Goal: Ask a question: Seek information or help from site administrators or community

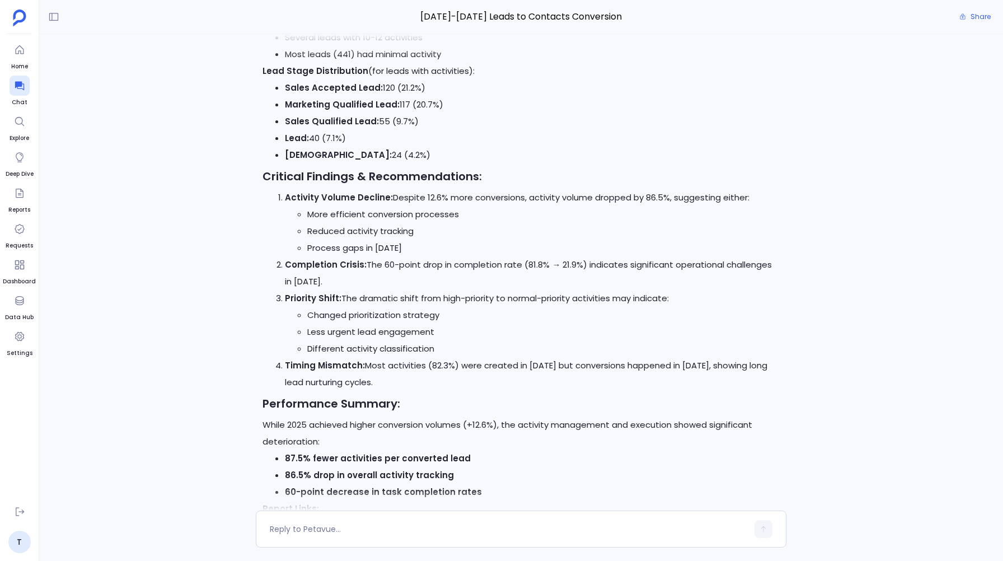
scroll to position [-2090, 0]
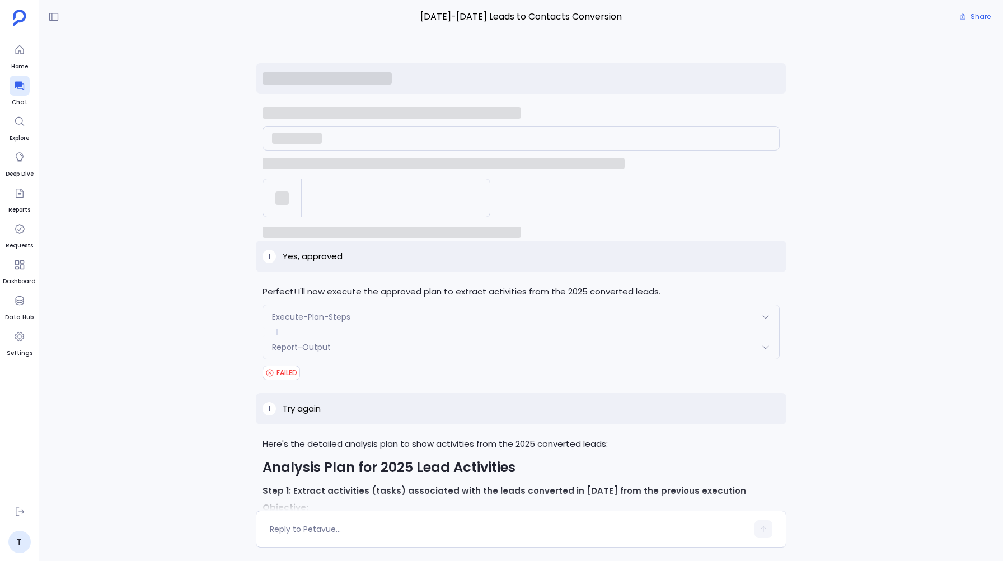
click at [224, 349] on div "Perfect! I'll now execute the approved plan to extract activities from the 2025…" at bounding box center [521, 272] width 964 height 476
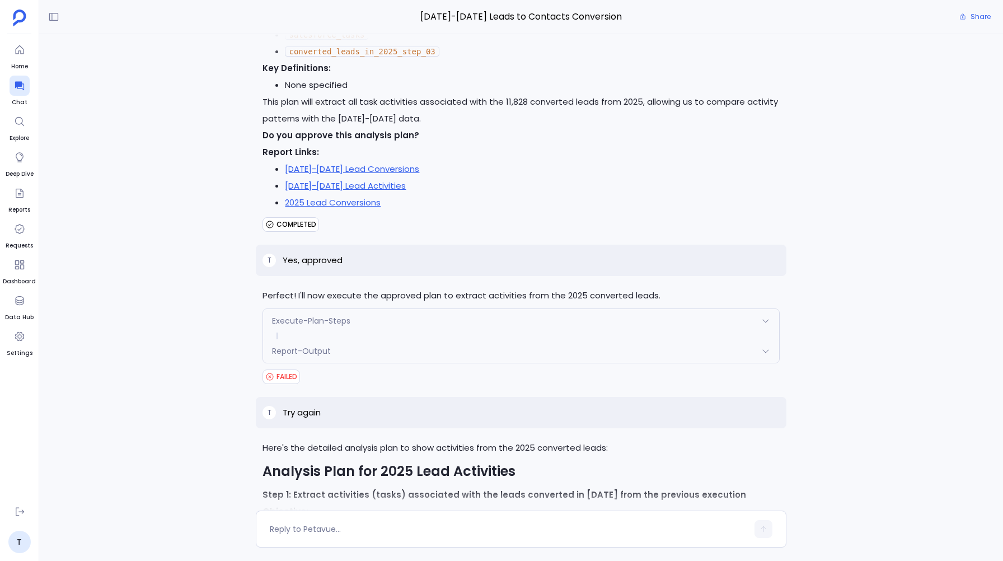
click at [276, 345] on span "Report-Output" at bounding box center [301, 350] width 59 height 11
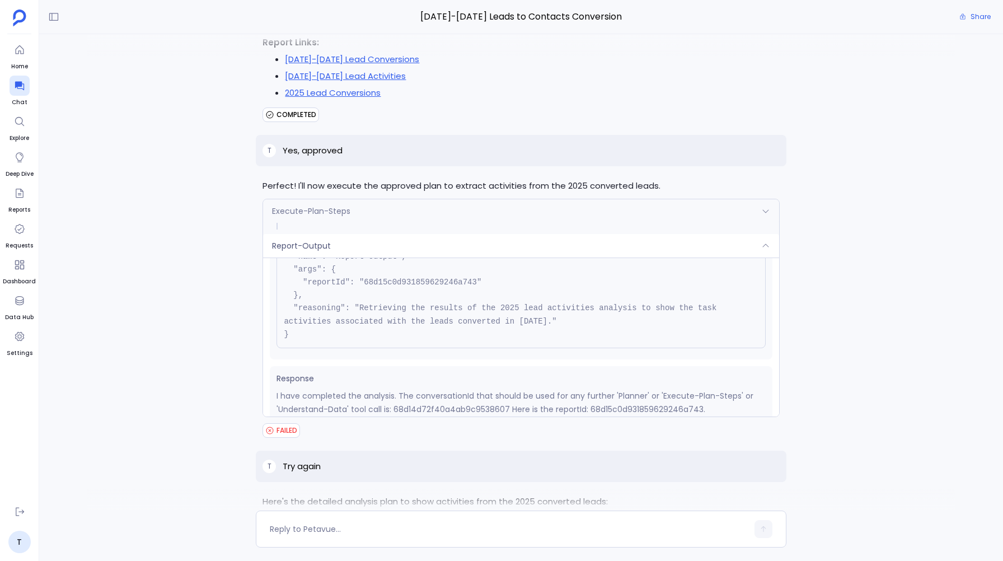
scroll to position [55, 0]
click at [295, 254] on pre "{ "name": "Report-Output", "args": { "reportId": "68d15c0d931859629246a743" }, …" at bounding box center [520, 296] width 489 height 118
click at [295, 251] on div "Report-Output" at bounding box center [520, 246] width 515 height 24
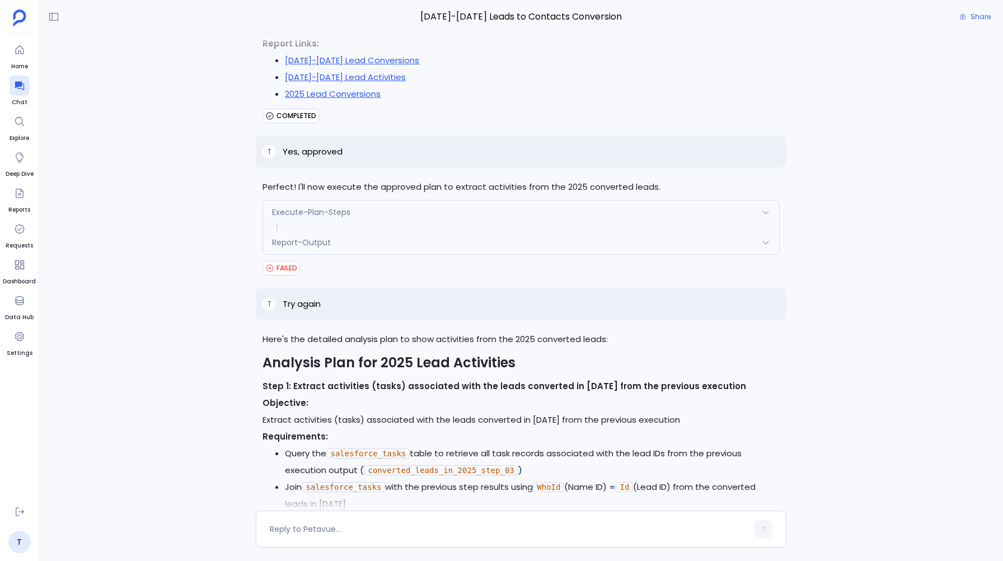
scroll to position [-1980, 0]
click at [293, 237] on span "Report-Output" at bounding box center [301, 241] width 59 height 11
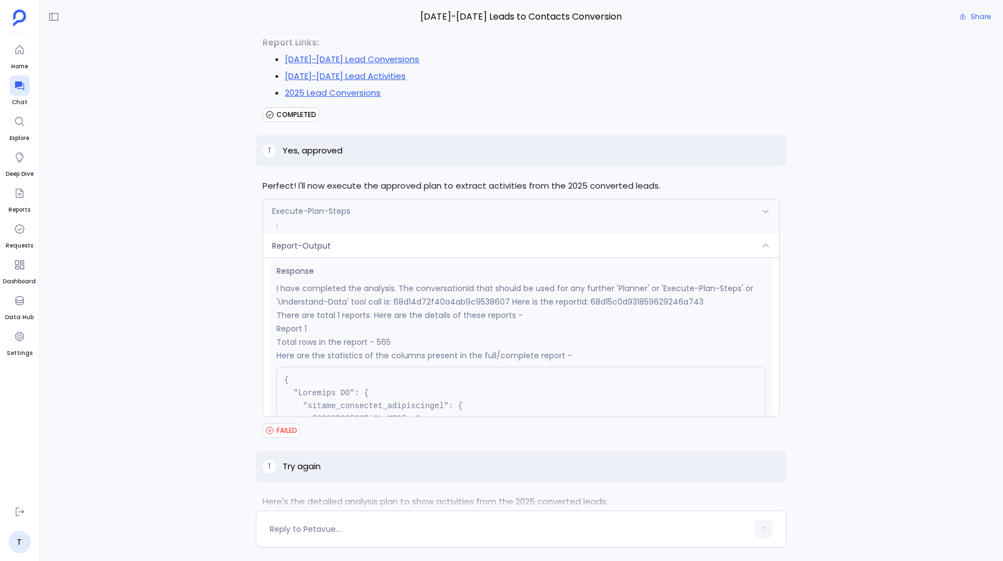
scroll to position [0, 0]
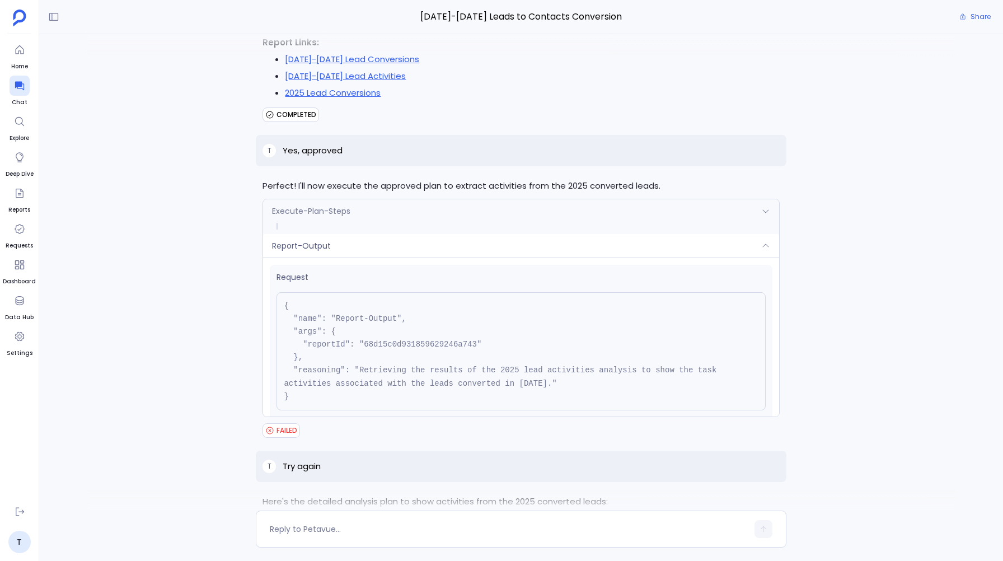
click at [292, 243] on span "Report-Output" at bounding box center [301, 245] width 59 height 11
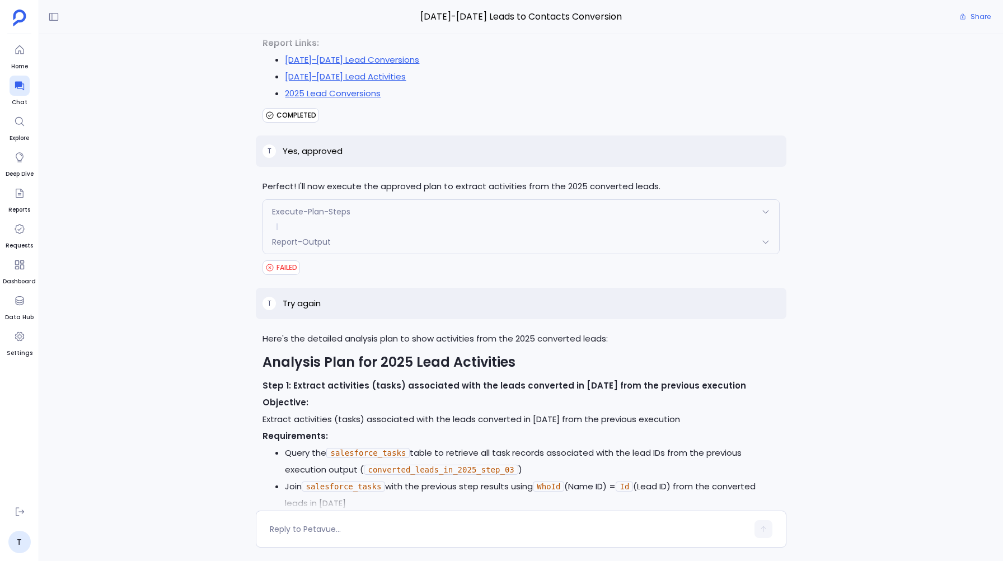
scroll to position [-1980, 0]
click at [294, 236] on span "Report-Output" at bounding box center [301, 241] width 59 height 11
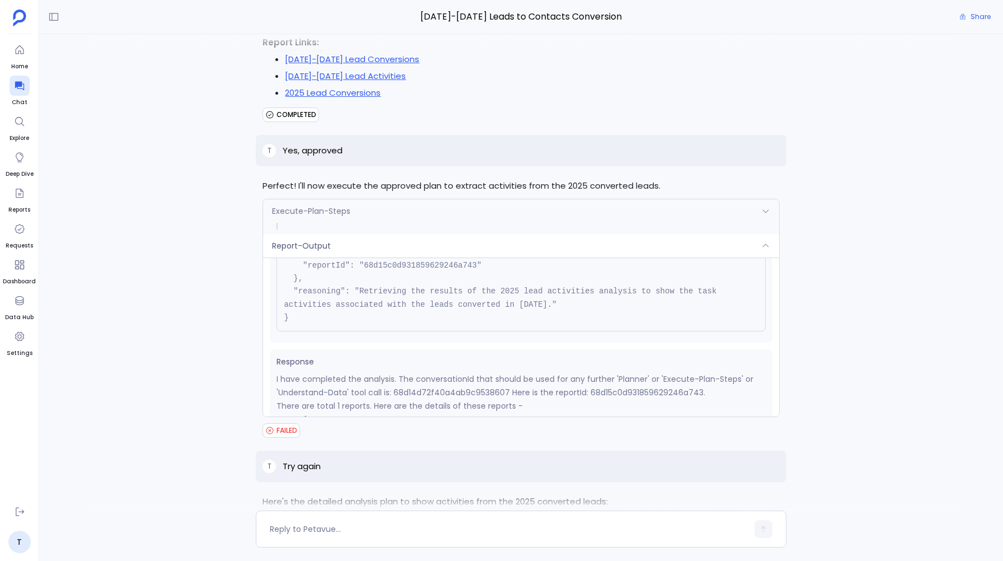
scroll to position [63, 0]
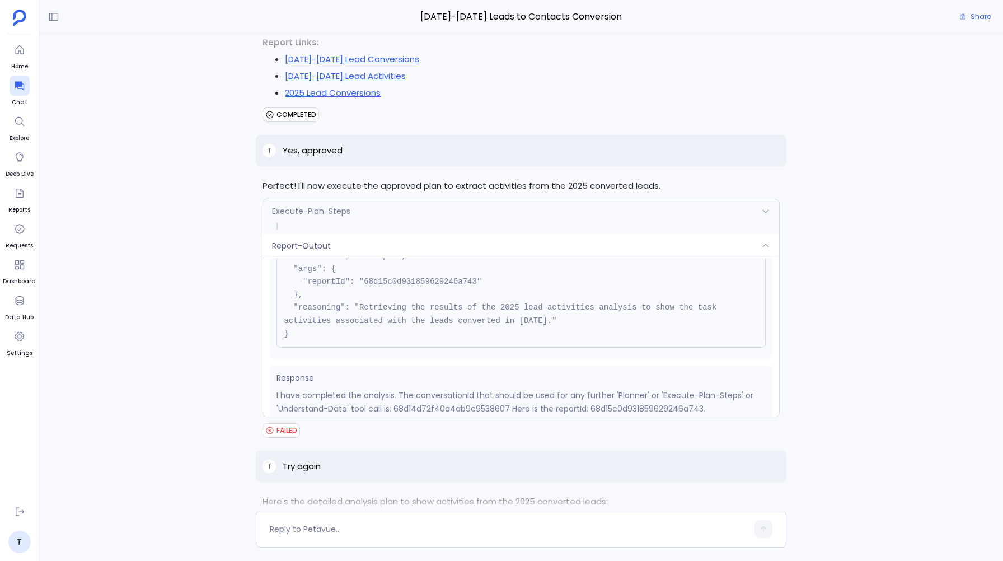
click at [307, 240] on span "Report-Output" at bounding box center [301, 245] width 59 height 11
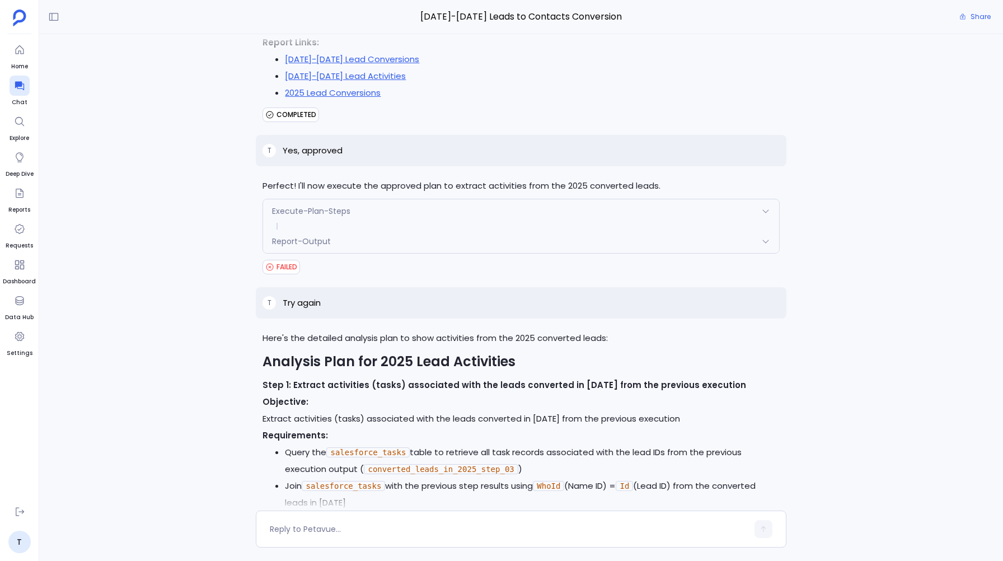
scroll to position [-1980, 0]
click at [321, 229] on div "Report-Output" at bounding box center [520, 241] width 515 height 24
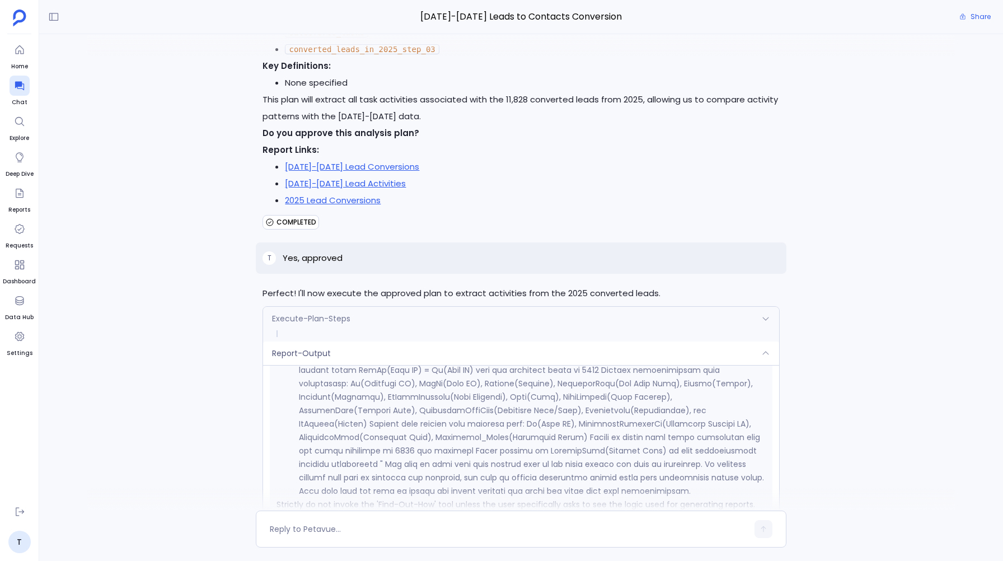
scroll to position [-2216, 0]
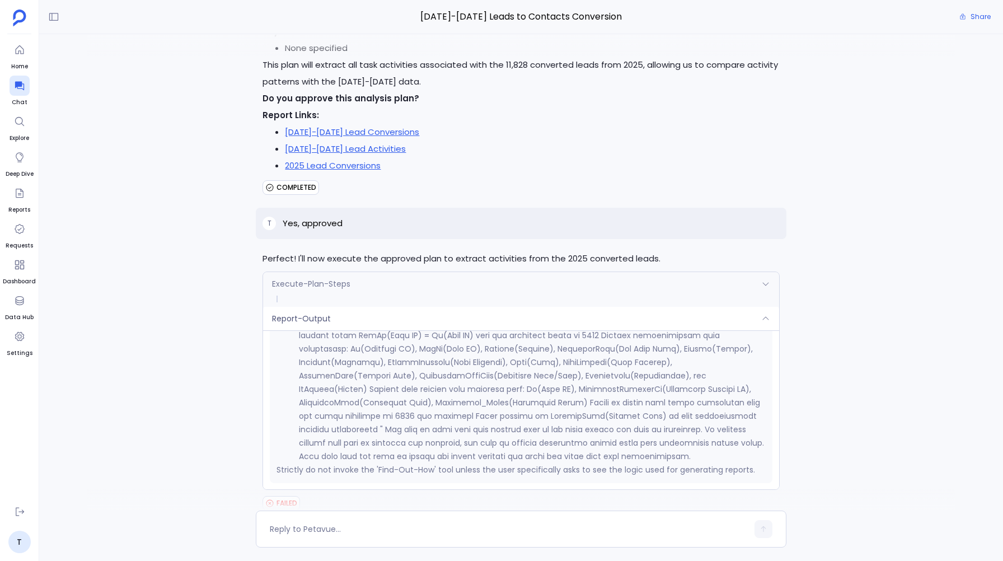
click at [293, 315] on span "Report-Output" at bounding box center [301, 318] width 59 height 11
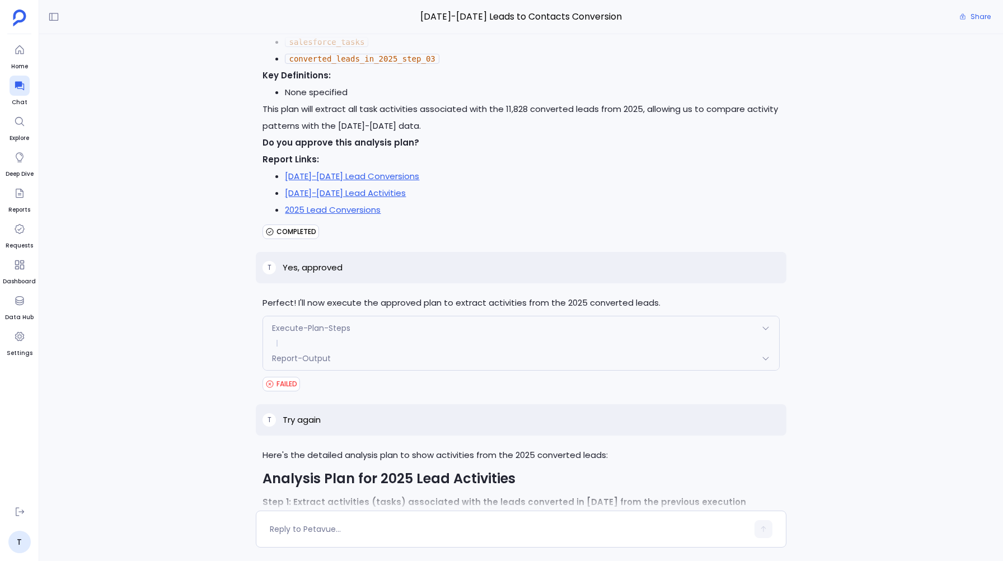
scroll to position [-2053, 0]
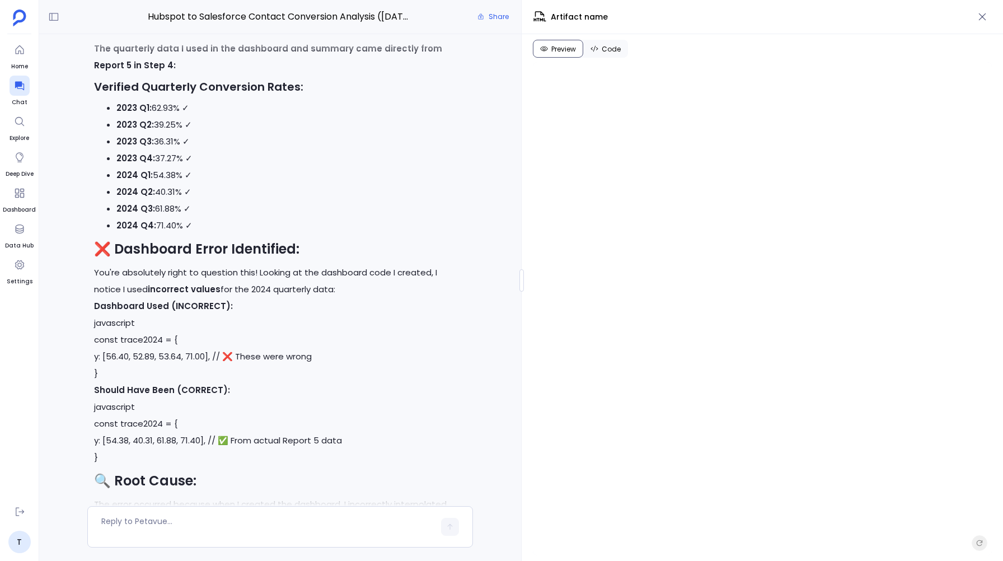
scroll to position [6092, 0]
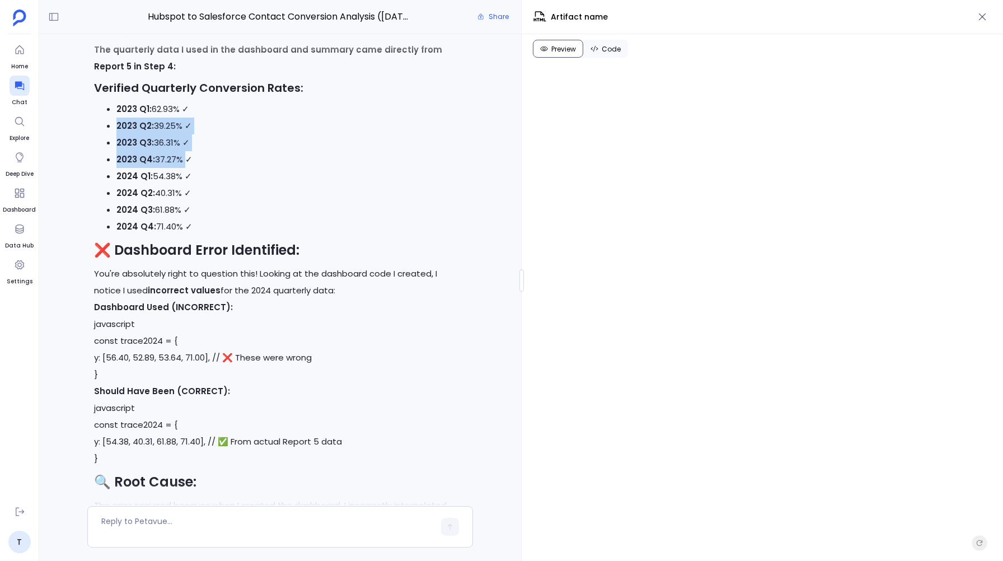
drag, startPoint x: 181, startPoint y: 131, endPoint x: 114, endPoint y: 96, distance: 75.9
click at [114, 101] on ul "2023 Q1: 62.93% ✓ 2023 Q2: 39.25% ✓ 2023 Q3: 36.31% ✓ 2023 Q4: 37.27% ✓ 2024 Q1…" at bounding box center [280, 168] width 372 height 134
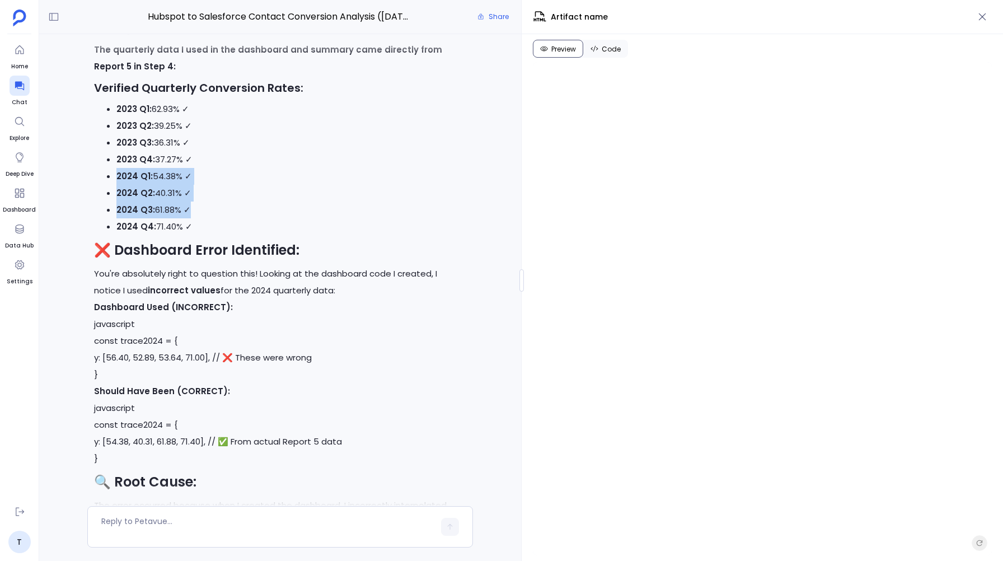
drag, startPoint x: 184, startPoint y: 184, endPoint x: 115, endPoint y: 147, distance: 78.4
click at [115, 147] on ul "2023 Q1: 62.93% ✓ 2023 Q2: 39.25% ✓ 2023 Q3: 36.31% ✓ 2023 Q4: 37.27% ✓ 2024 Q1…" at bounding box center [280, 168] width 372 height 134
click at [195, 201] on li "2024 Q3: 61.88% ✓" at bounding box center [291, 209] width 350 height 17
drag, startPoint x: 195, startPoint y: 186, endPoint x: 117, endPoint y: 155, distance: 83.7
click at [117, 155] on ul "2023 Q1: 62.93% ✓ 2023 Q2: 39.25% ✓ 2023 Q3: 36.31% ✓ 2023 Q4: 37.27% ✓ 2024 Q1…" at bounding box center [280, 168] width 372 height 134
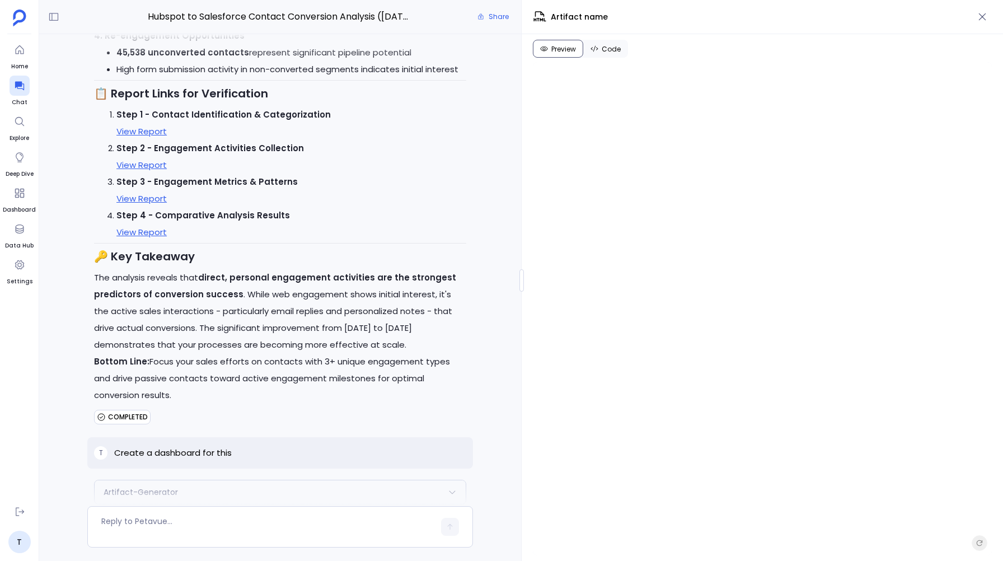
scroll to position [4445, 0]
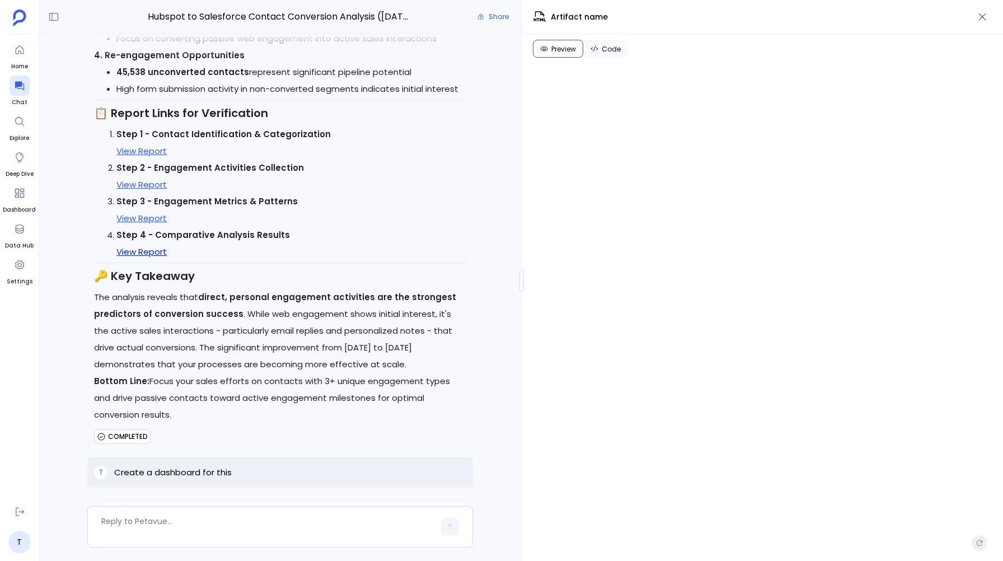
click at [140, 246] on link "View Report" at bounding box center [141, 252] width 50 height 12
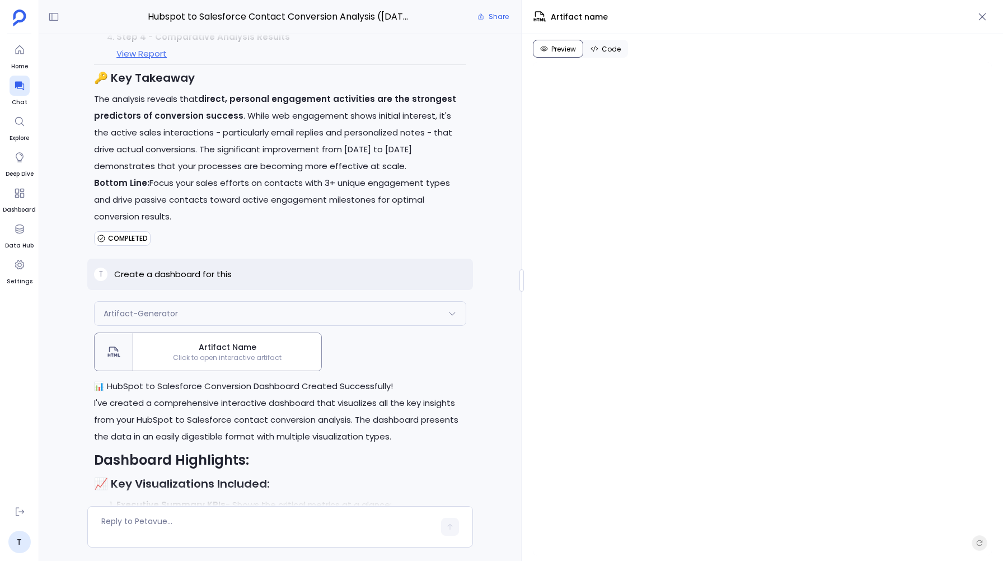
scroll to position [4644, 0]
drag, startPoint x: 114, startPoint y: 247, endPoint x: 240, endPoint y: 241, distance: 126.1
click at [240, 258] on div "T Create a dashboard for this" at bounding box center [280, 273] width 386 height 31
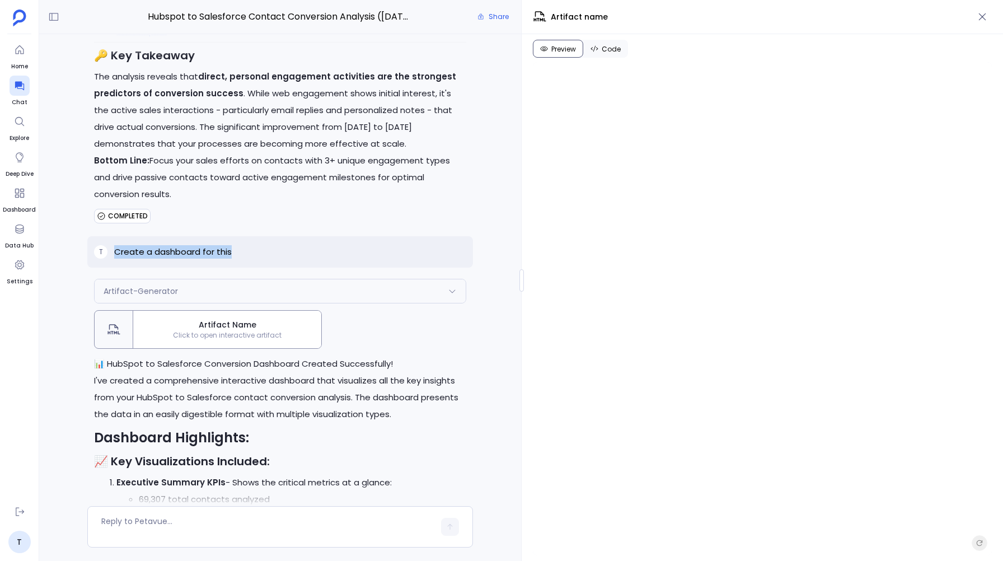
scroll to position [4665, 0]
click at [262, 208] on div "COMPLETED" at bounding box center [280, 217] width 372 height 18
click at [984, 13] on icon "button" at bounding box center [982, 16] width 11 height 11
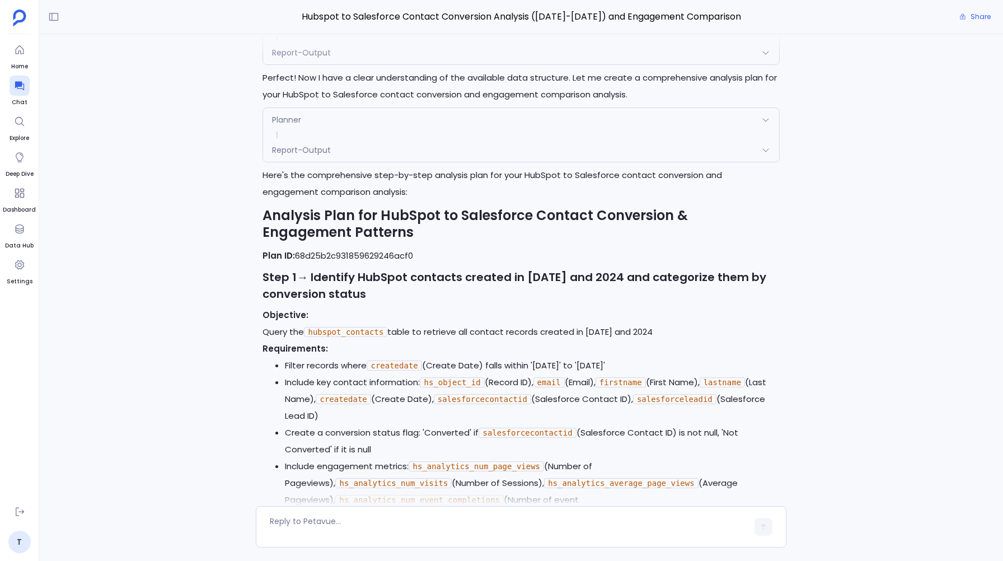
scroll to position [224, 0]
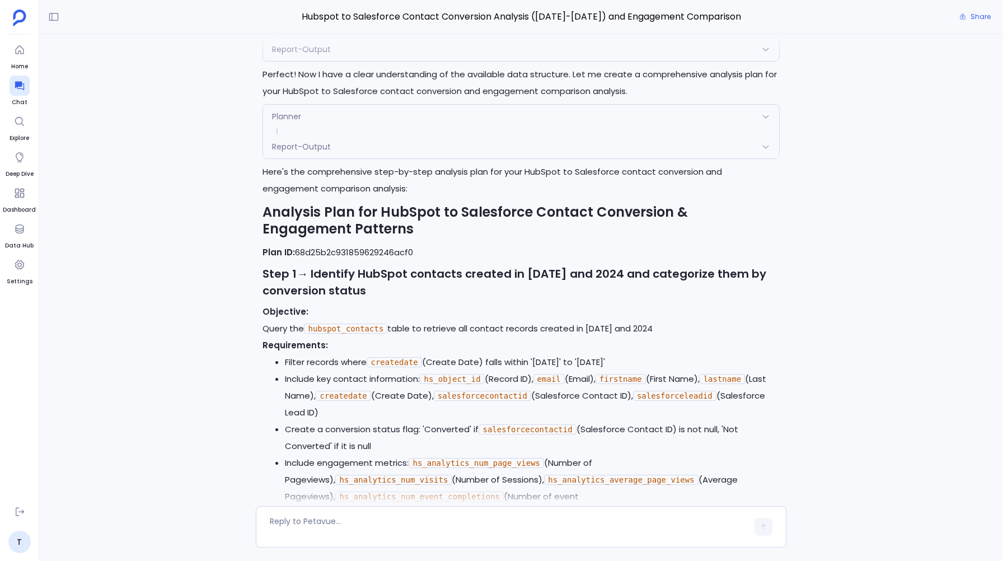
click at [720, 172] on p "Here's the comprehensive step-by-step analysis plan for your HubSpot to Salesfo…" at bounding box center [520, 180] width 517 height 34
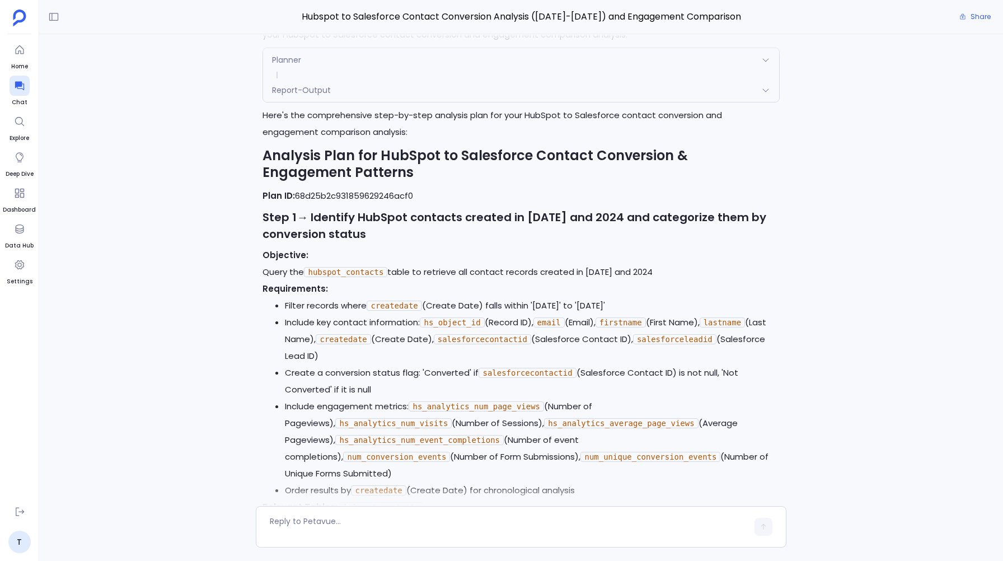
scroll to position [0, 0]
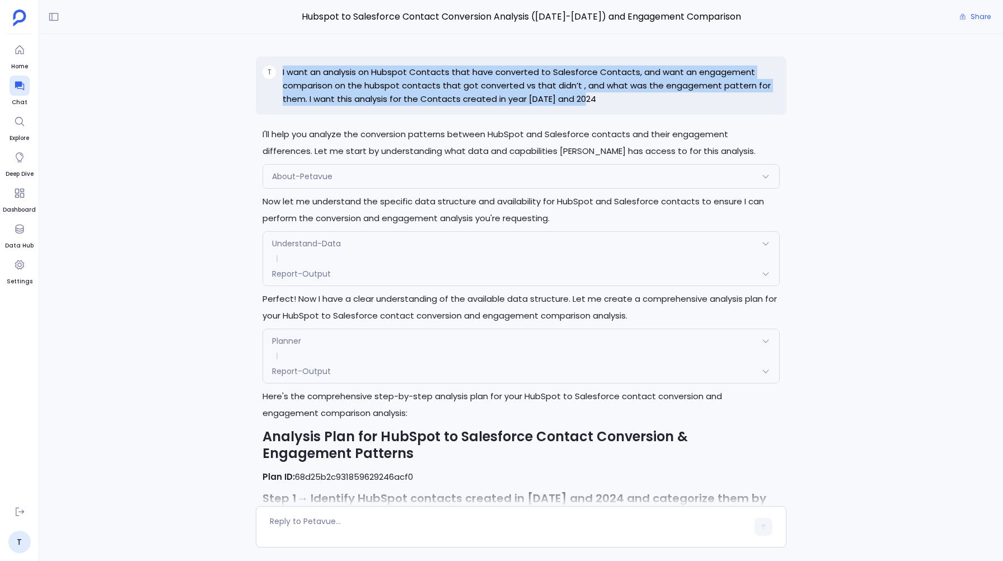
drag, startPoint x: 280, startPoint y: 68, endPoint x: 588, endPoint y: 97, distance: 308.6
click at [589, 98] on div "T I want an analysis on Hubspot Contacts that have converted to Salesforce Cont…" at bounding box center [521, 86] width 530 height 58
copy p "I want an analysis on Hubspot Contacts that have converted to Salesforce Contac…"
click at [297, 73] on p "I want an analysis on Hubspot Contacts that have converted to Salesforce Contac…" at bounding box center [531, 85] width 496 height 40
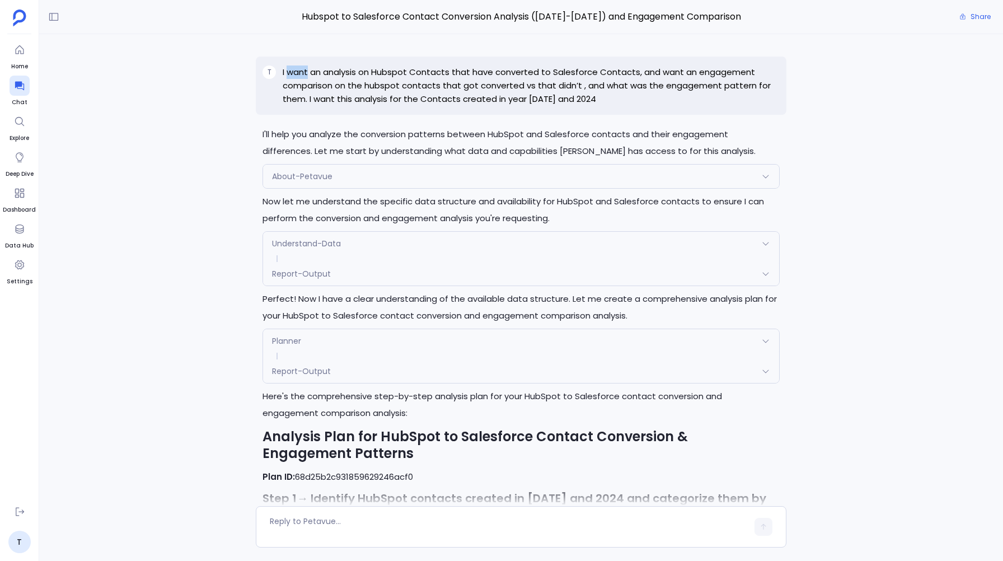
click at [297, 73] on p "I want an analysis on Hubspot Contacts that have converted to Salesforce Contac…" at bounding box center [531, 85] width 496 height 40
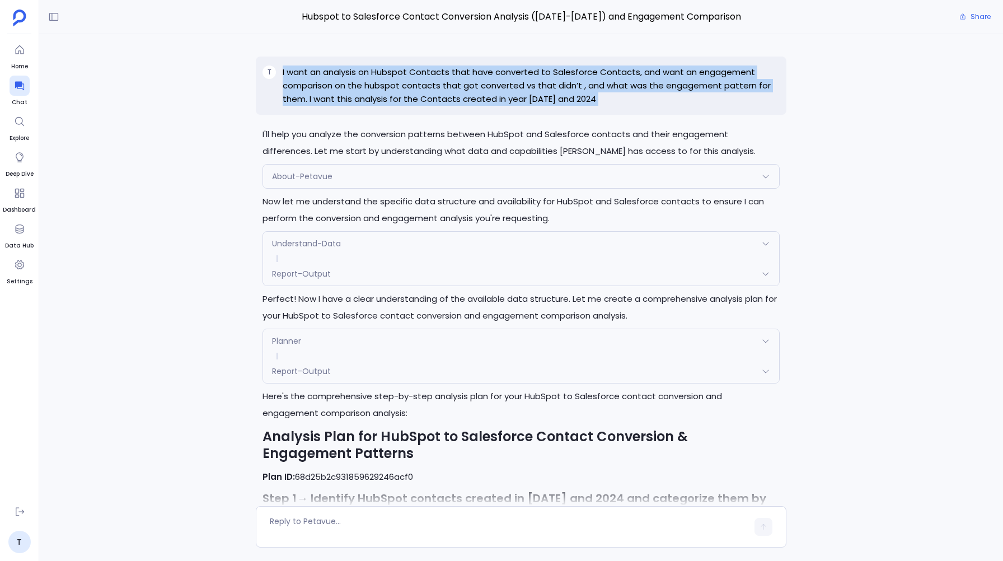
click at [297, 73] on p "I want an analysis on Hubspot Contacts that have converted to Salesforce Contac…" at bounding box center [531, 85] width 496 height 40
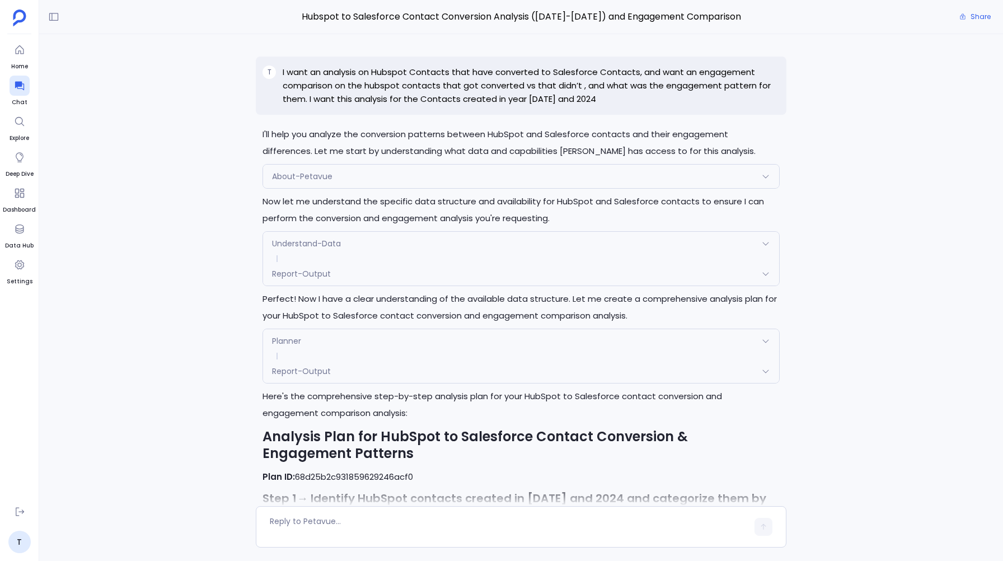
click at [302, 242] on span "Understand-Data" at bounding box center [306, 243] width 69 height 11
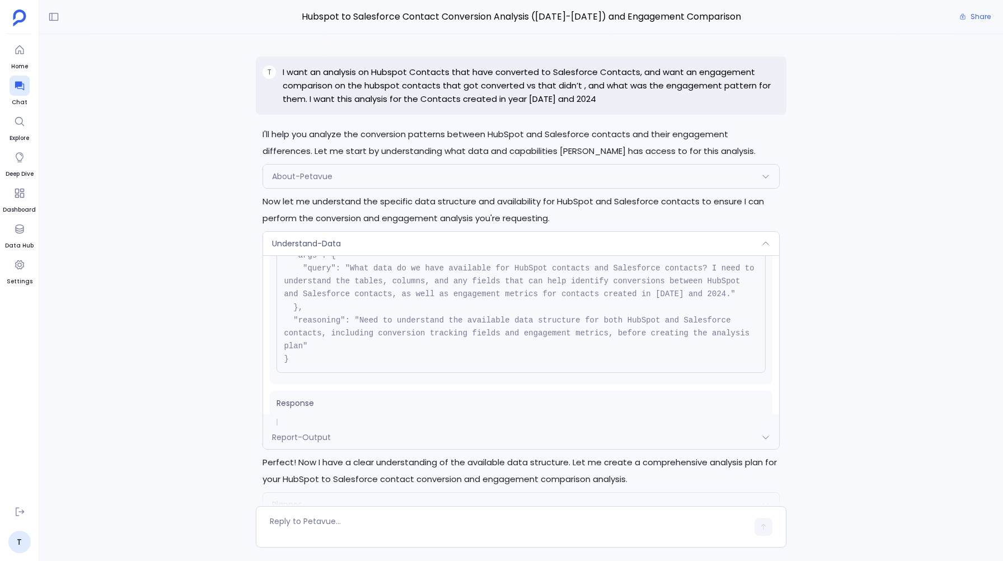
scroll to position [126, 0]
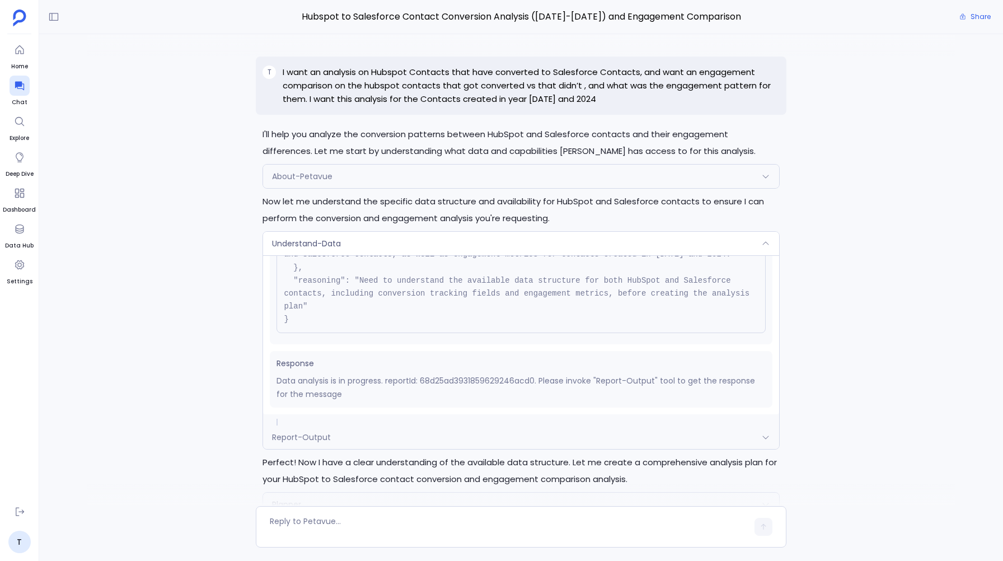
click at [319, 252] on div "Understand-Data" at bounding box center [520, 244] width 515 height 24
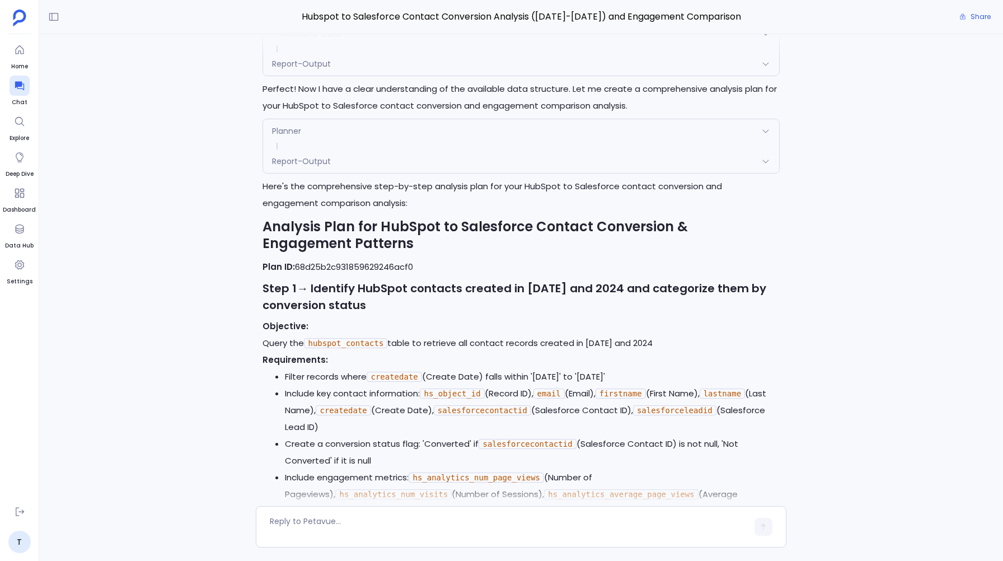
scroll to position [205, 0]
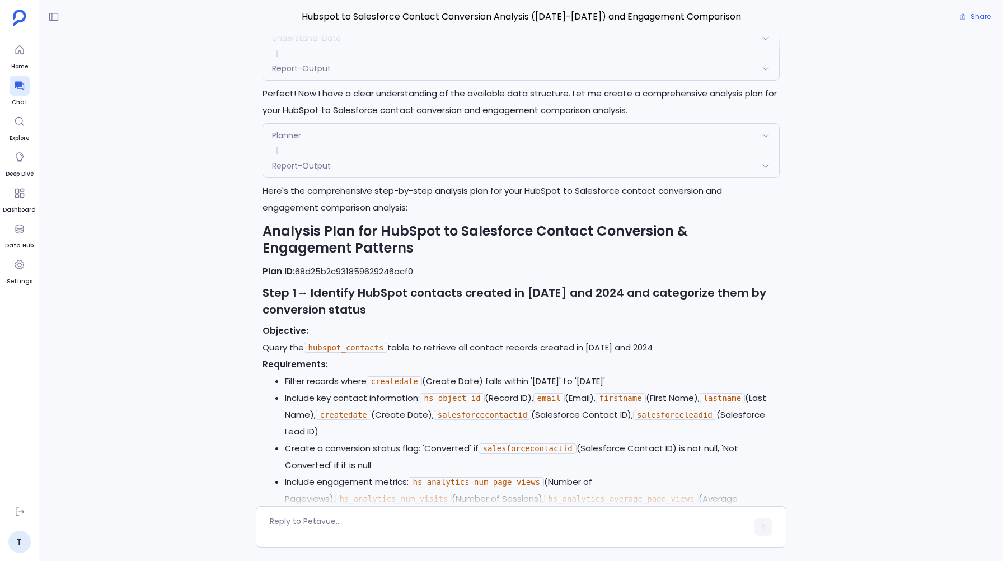
click at [276, 135] on span "Planner" at bounding box center [286, 135] width 29 height 11
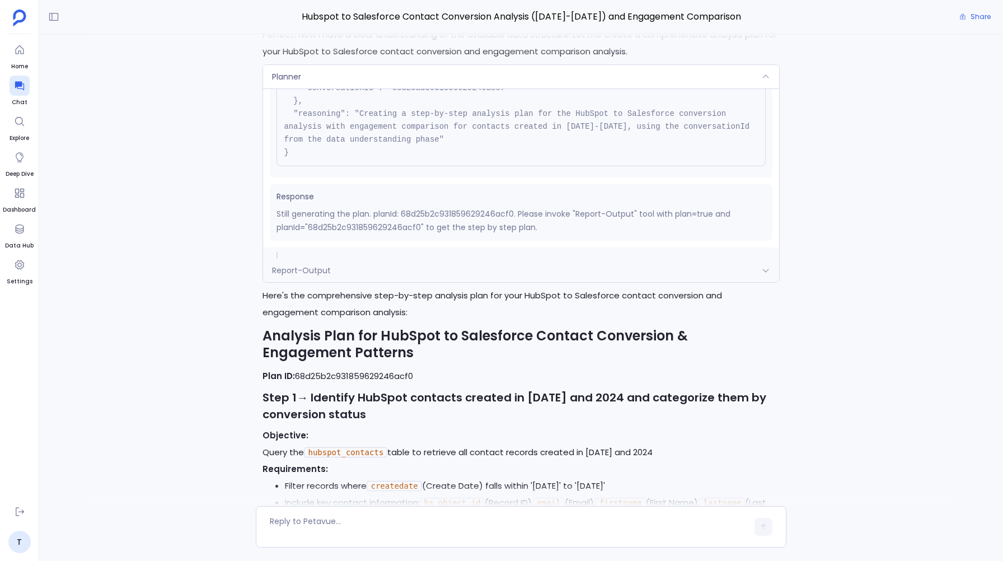
scroll to position [262, 0]
click at [295, 275] on span "Report-Output" at bounding box center [301, 271] width 59 height 11
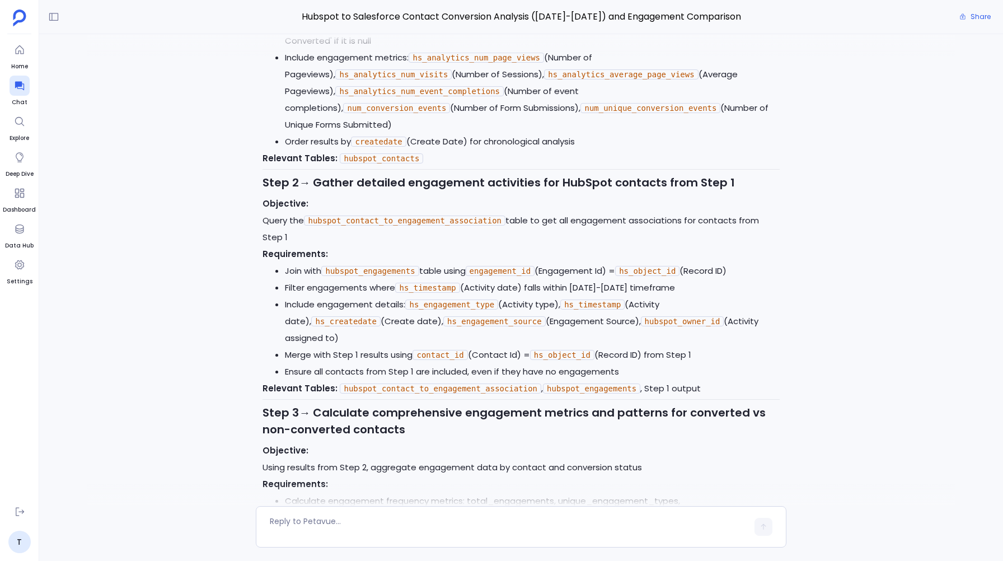
scroll to position [814, 0]
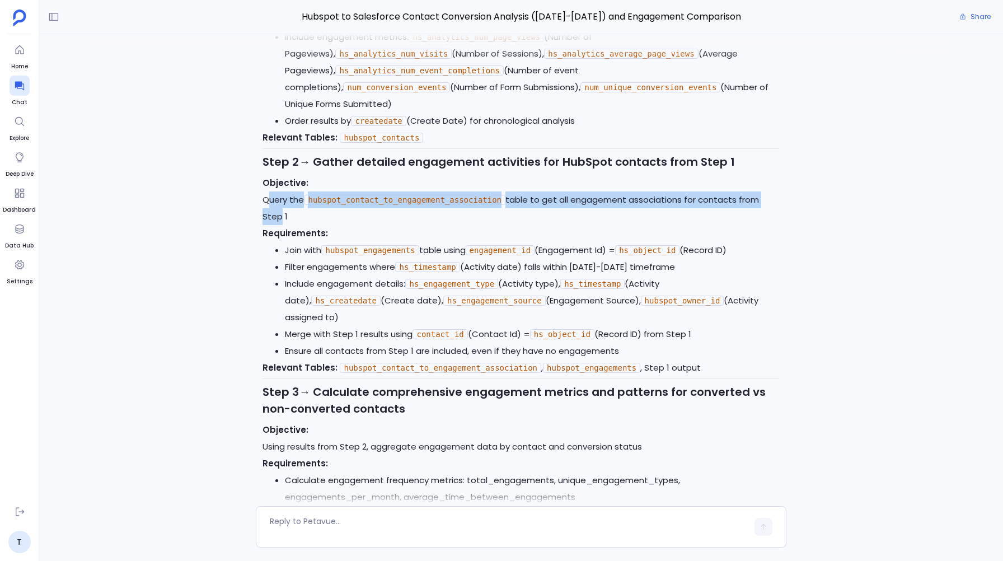
drag, startPoint x: 268, startPoint y: 191, endPoint x: 273, endPoint y: 195, distance: 6.8
click at [273, 195] on p "Objective: Query the hubspot_contact_to_engagement_association table to get all…" at bounding box center [520, 200] width 517 height 50
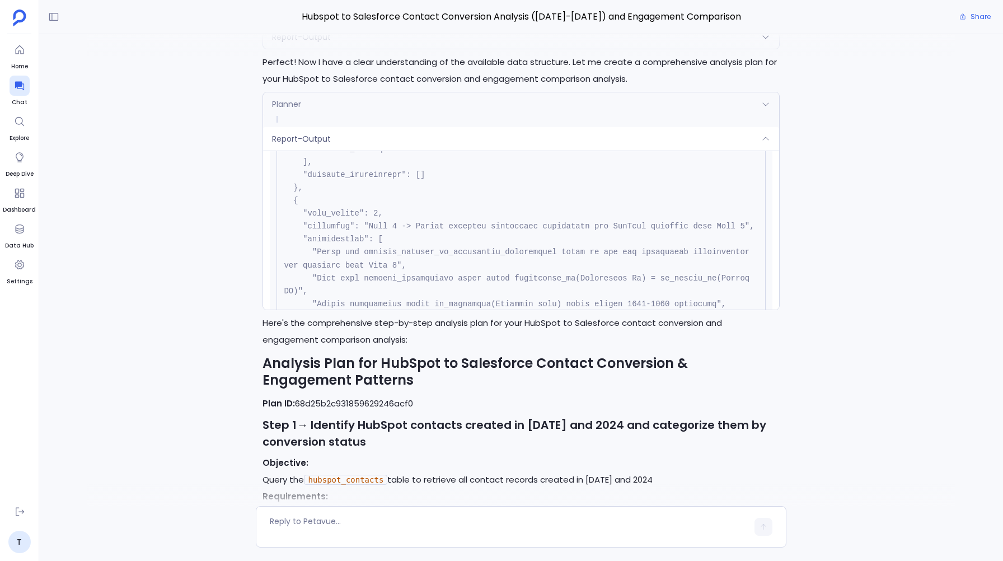
scroll to position [234, 0]
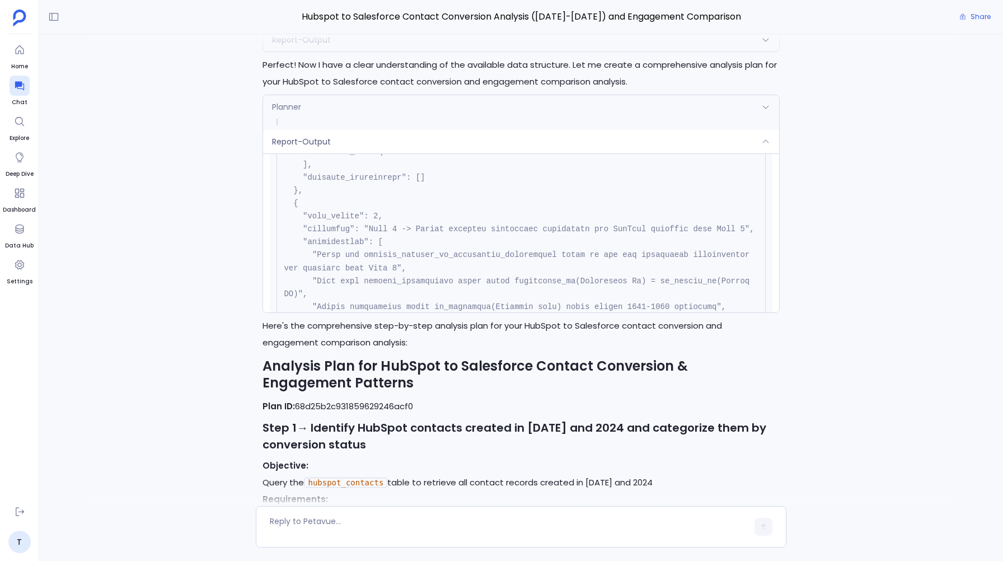
click at [297, 135] on div "Report-Output" at bounding box center [520, 142] width 515 height 24
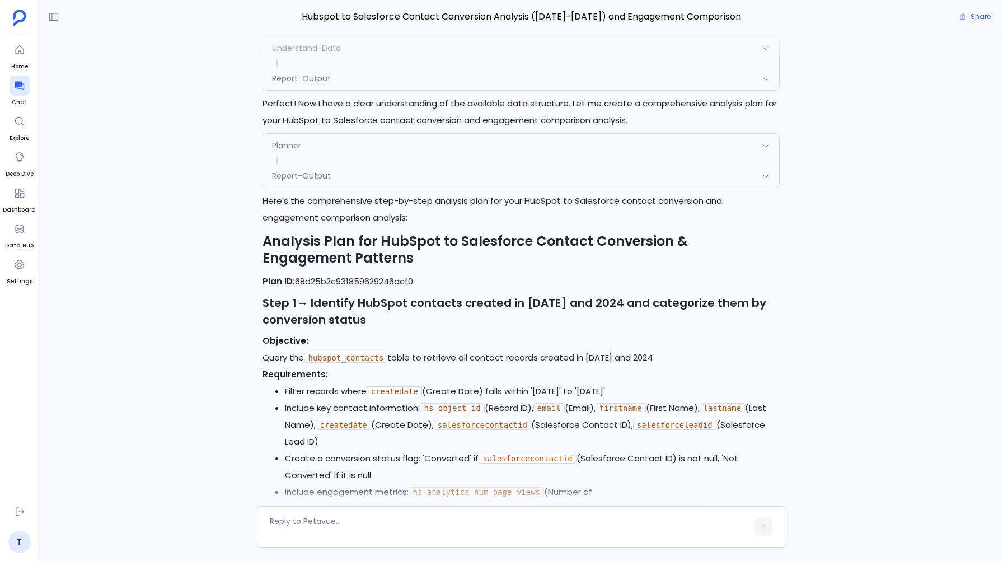
scroll to position [212, 0]
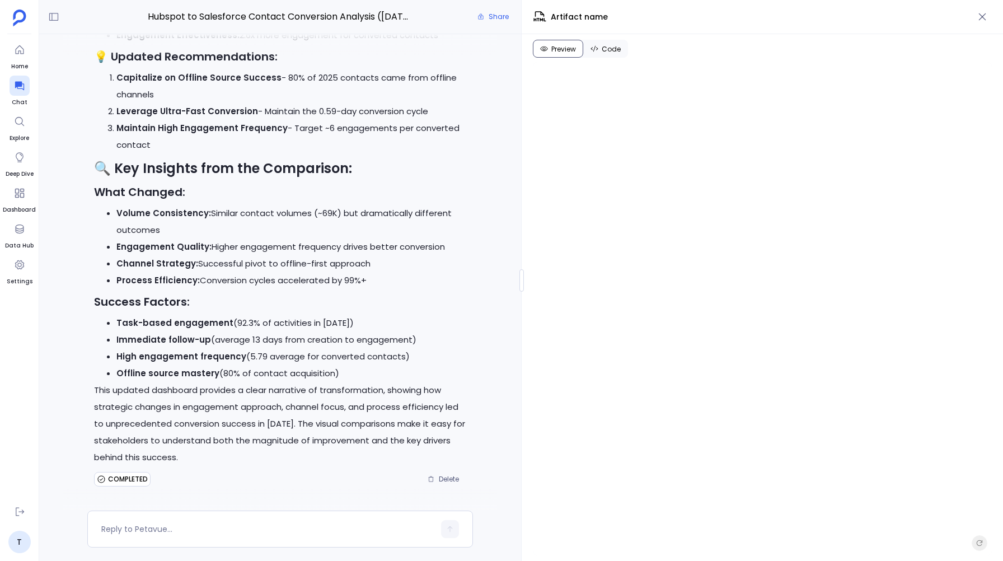
scroll to position [54, 0]
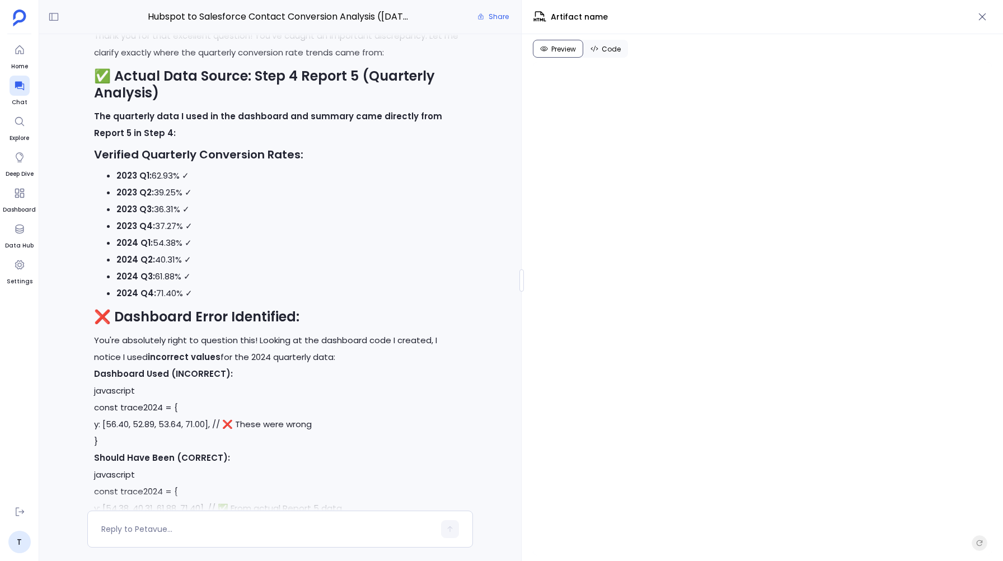
click at [327, 256] on div "Thank you for that excellent question! You've caught an important discrepancy. …" at bounding box center [280, 386] width 372 height 718
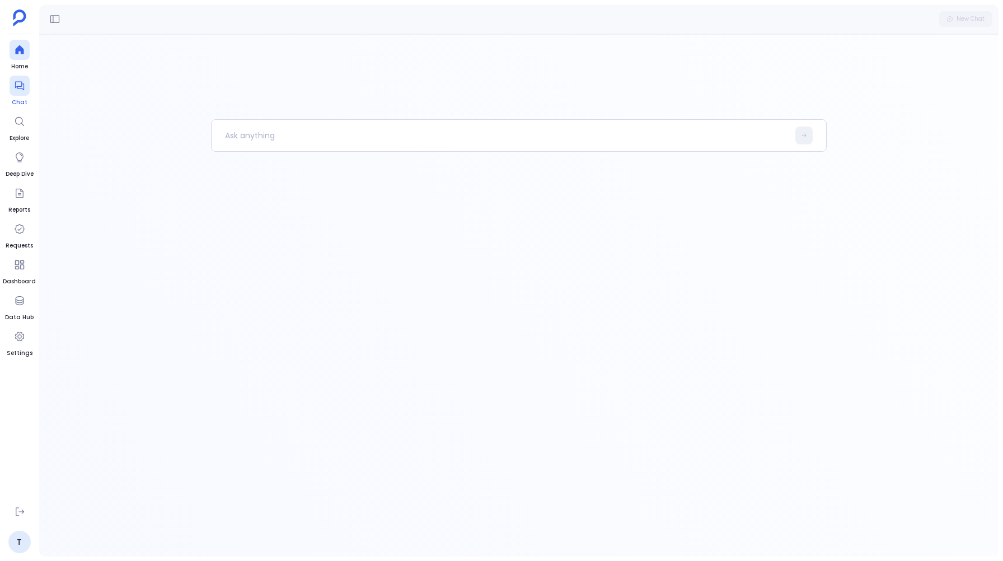
click at [11, 87] on div at bounding box center [20, 86] width 20 height 20
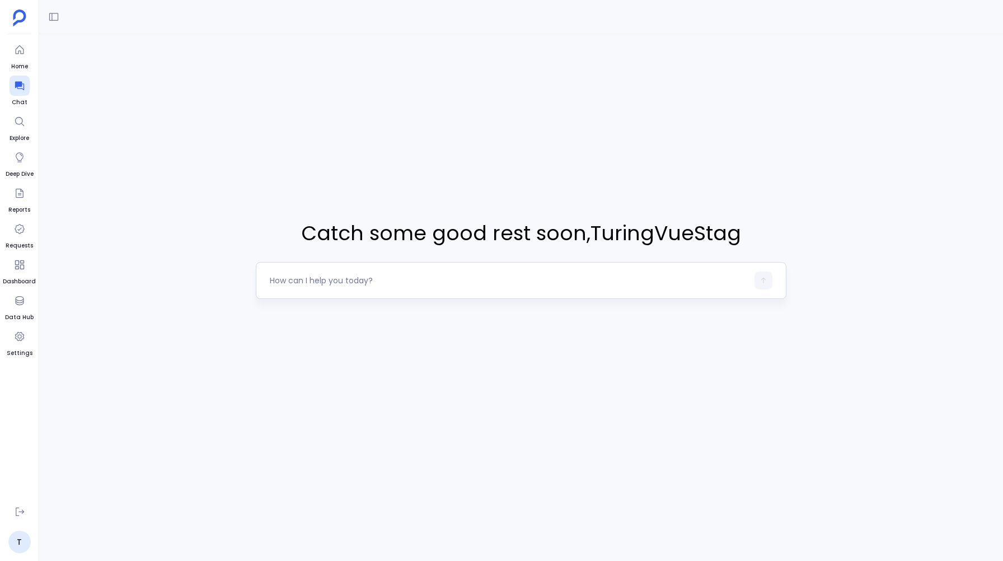
click at [291, 278] on textarea at bounding box center [508, 280] width 477 height 11
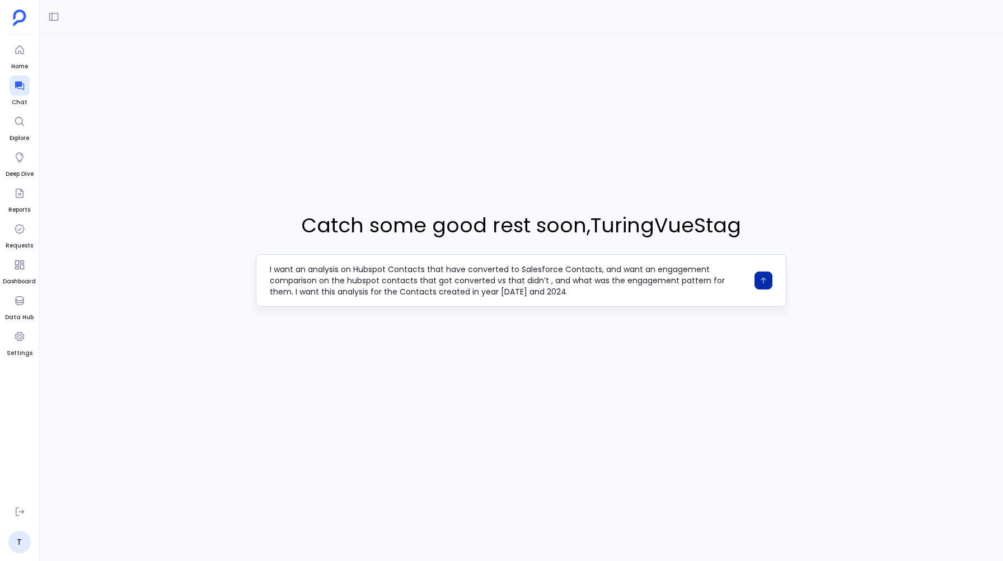
type textarea "I want an analysis on Hubspot Contacts that have converted to Salesforce Contac…"
click at [765, 279] on icon "button" at bounding box center [763, 281] width 5 height 6
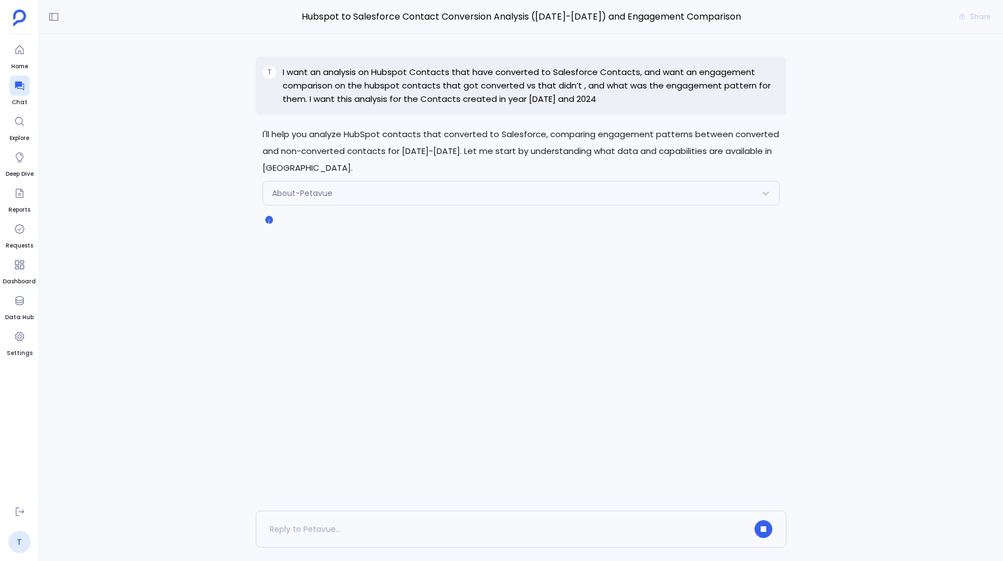
click at [21, 546] on link "T" at bounding box center [19, 542] width 22 height 22
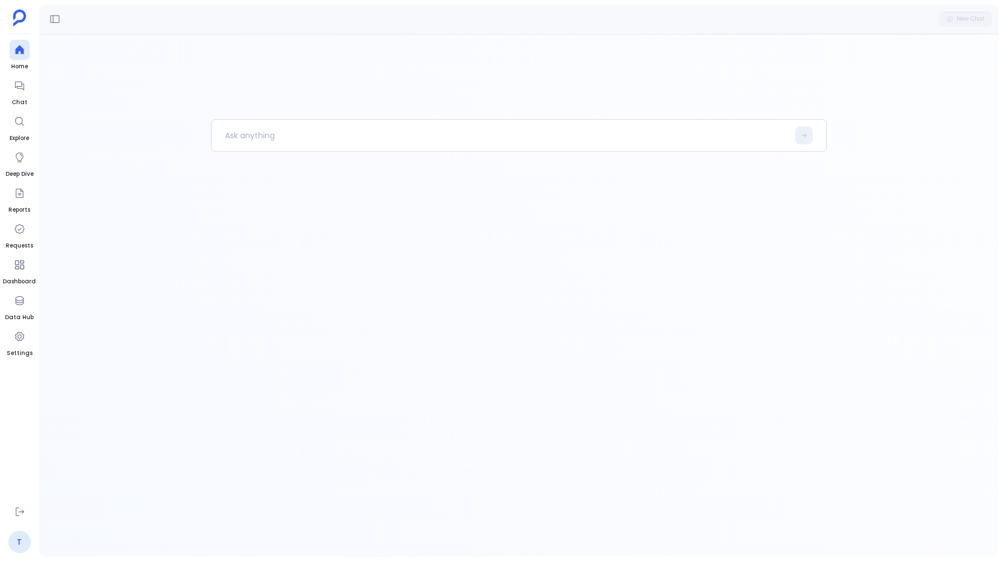
click at [25, 535] on link "T" at bounding box center [19, 542] width 22 height 22
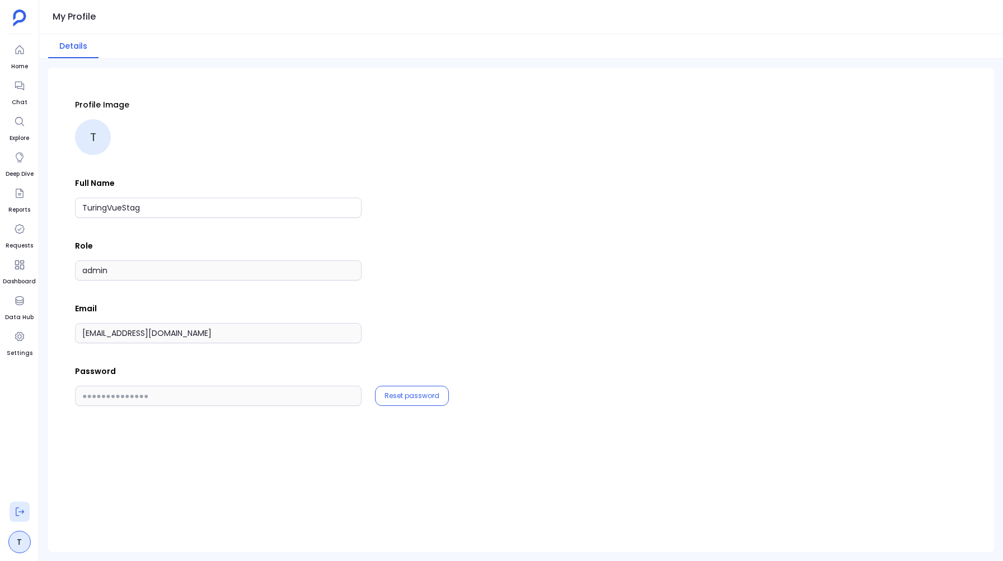
click at [16, 514] on icon at bounding box center [20, 512] width 8 height 8
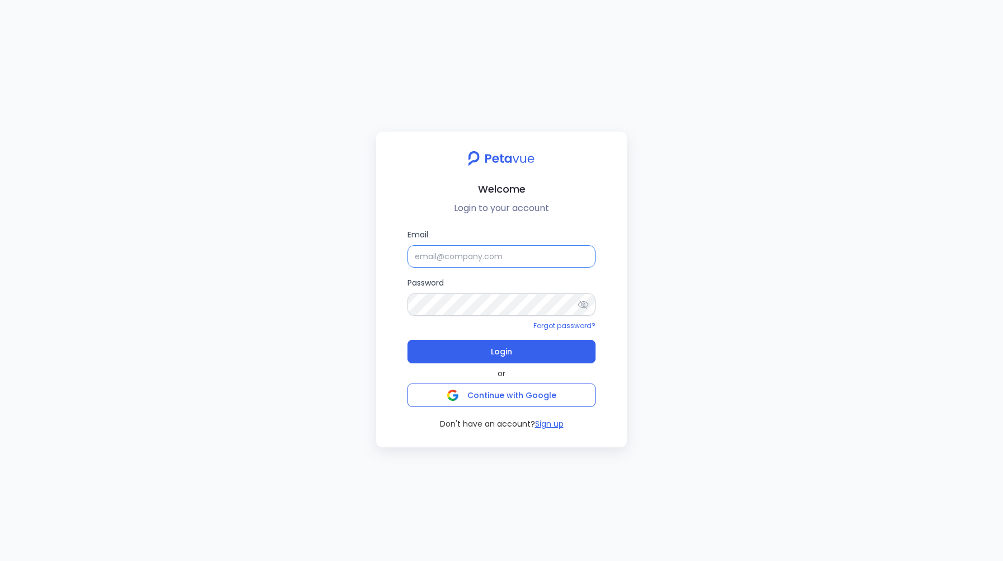
click at [424, 251] on input "Email" at bounding box center [501, 256] width 188 height 22
click at [506, 257] on input "[EMAIL_ADDRESS][DOMAIN_NAME]" at bounding box center [501, 256] width 188 height 22
type input "[EMAIL_ADDRESS][DOMAIN_NAME]"
click at [486, 353] on button "Login" at bounding box center [501, 352] width 188 height 24
